Goal: Transaction & Acquisition: Subscribe to service/newsletter

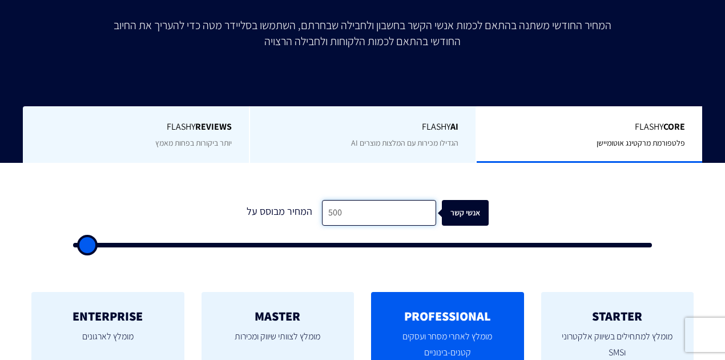
click at [338, 207] on input "500" at bounding box center [379, 213] width 114 height 26
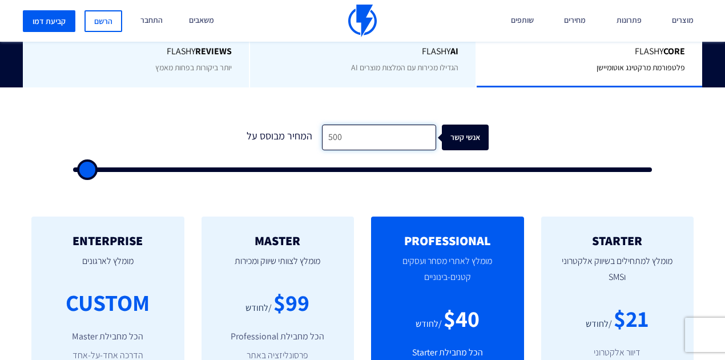
scroll to position [304, 0]
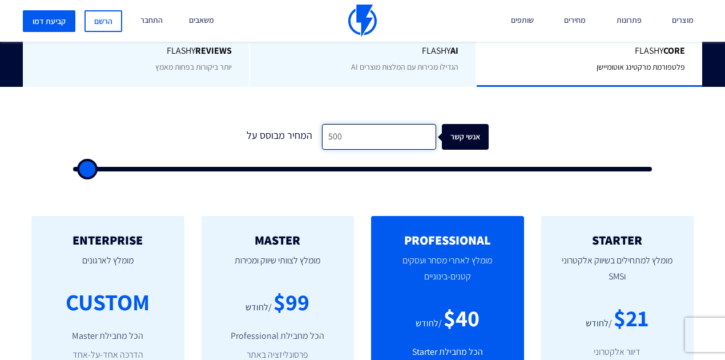
type input "2"
type input "500"
type input "28"
type input "500"
type input "280"
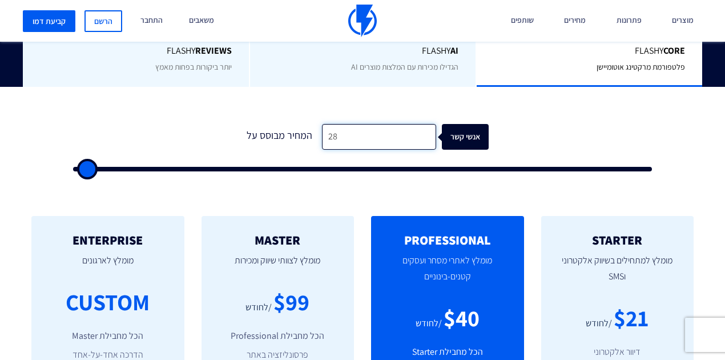
type input "500"
type input "2,800"
type input "3000"
type input "28,000"
type input "28000"
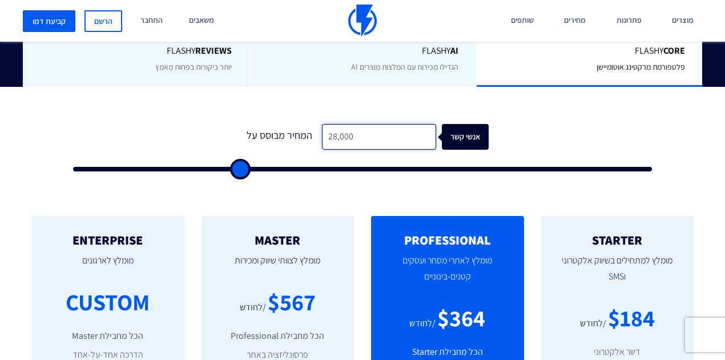
drag, startPoint x: 362, startPoint y: 134, endPoint x: 312, endPoint y: 140, distance: 50.1
click at [312, 140] on div "המחיר מבוסס על 28,000 אנשי קשר" at bounding box center [362, 137] width 252 height 26
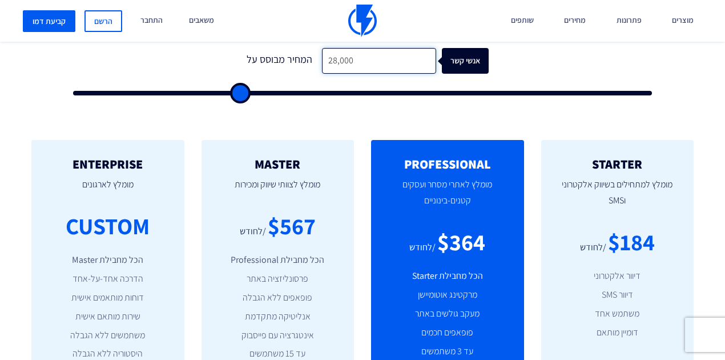
scroll to position [380, 0]
type input "28,000"
drag, startPoint x: 271, startPoint y: 220, endPoint x: 311, endPoint y: 223, distance: 40.6
click at [311, 223] on div "$567" at bounding box center [292, 226] width 48 height 33
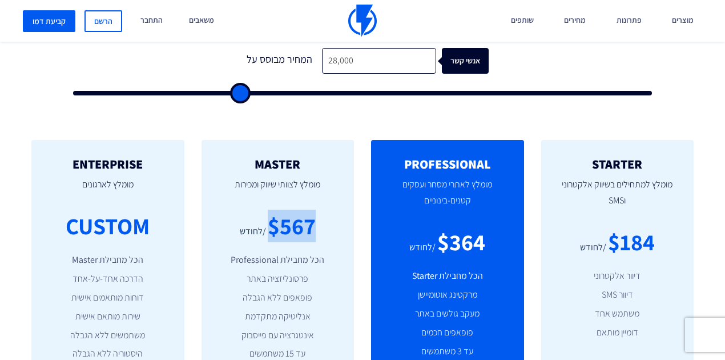
drag, startPoint x: 313, startPoint y: 225, endPoint x: 269, endPoint y: 226, distance: 44.0
click at [269, 226] on div "$567" at bounding box center [292, 226] width 48 height 33
click at [272, 227] on div "$567" at bounding box center [292, 226] width 48 height 33
click at [262, 229] on div "/לחודש" at bounding box center [253, 231] width 26 height 13
drag, startPoint x: 265, startPoint y: 222, endPoint x: 316, endPoint y: 223, distance: 51.4
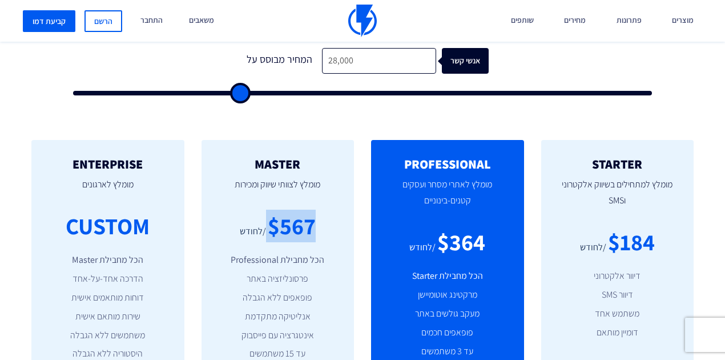
click at [316, 223] on div "$567 /לחודש" at bounding box center [278, 226] width 119 height 33
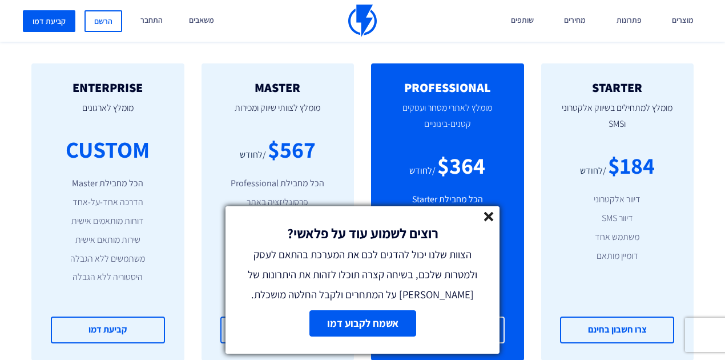
click at [485, 215] on icon at bounding box center [489, 217] width 10 height 10
